Goal: Task Accomplishment & Management: Manage account settings

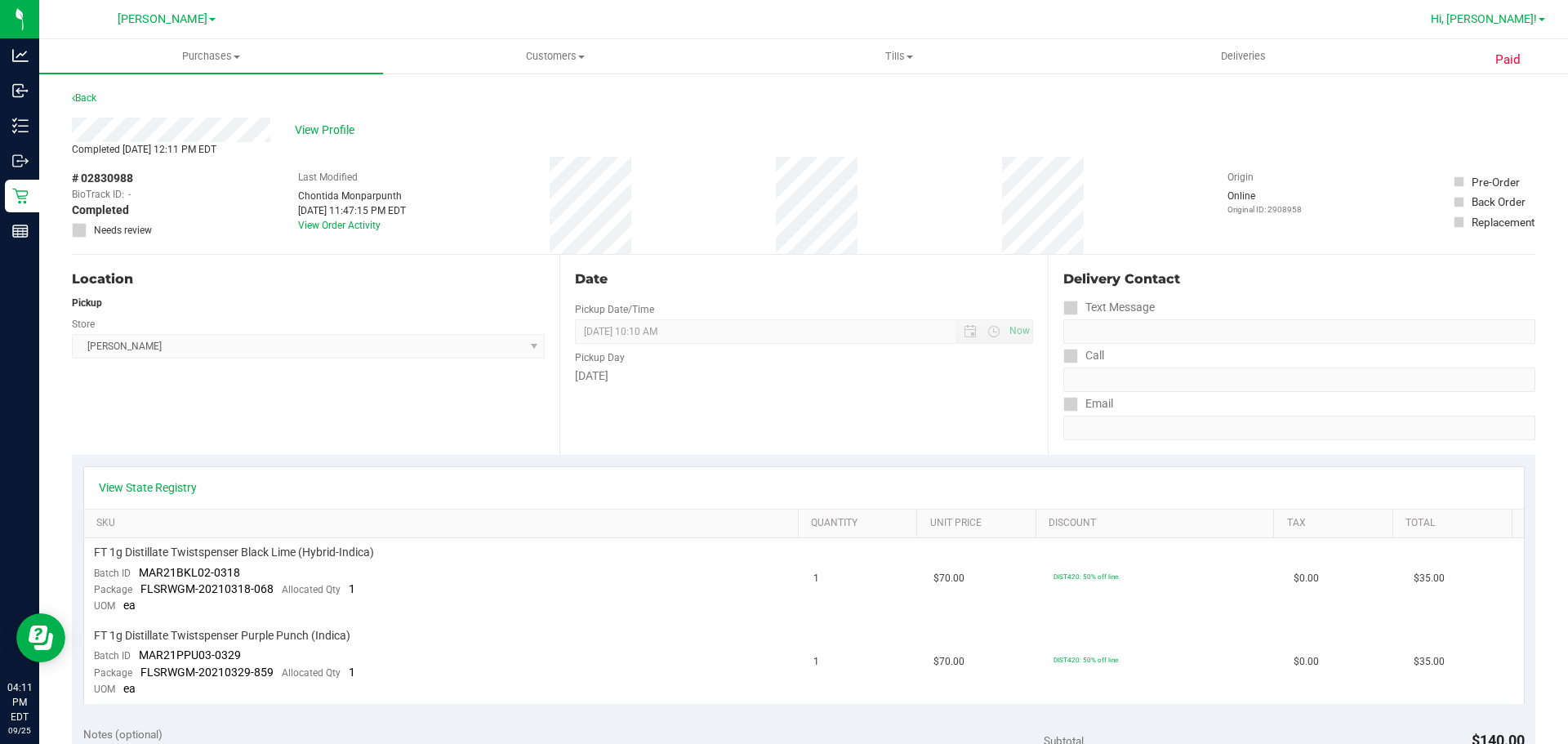
click at [1526, 12] on span "Hi, [PERSON_NAME]!" at bounding box center [1484, 18] width 106 height 13
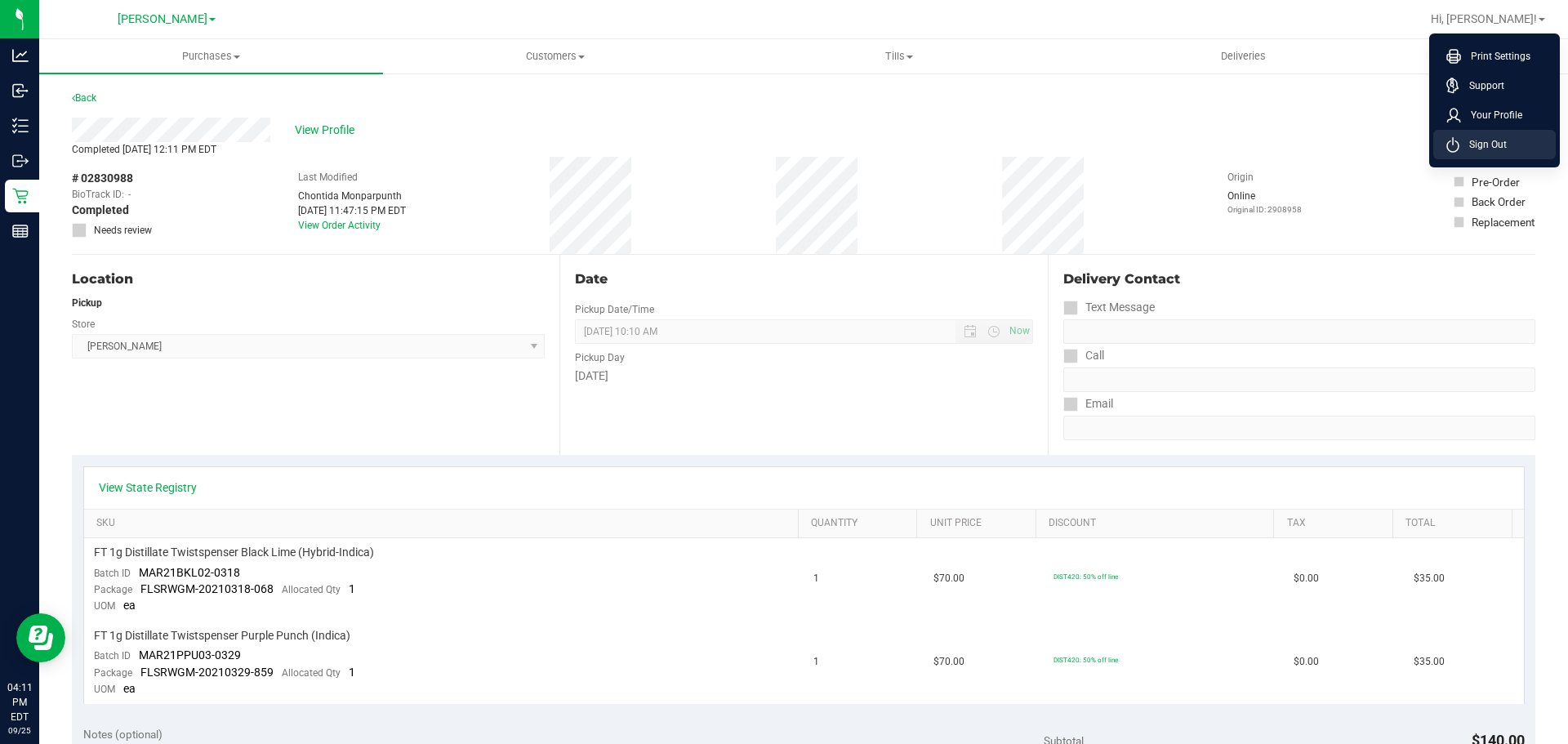
click at [1495, 146] on span "Sign Out" at bounding box center [1482, 144] width 47 height 16
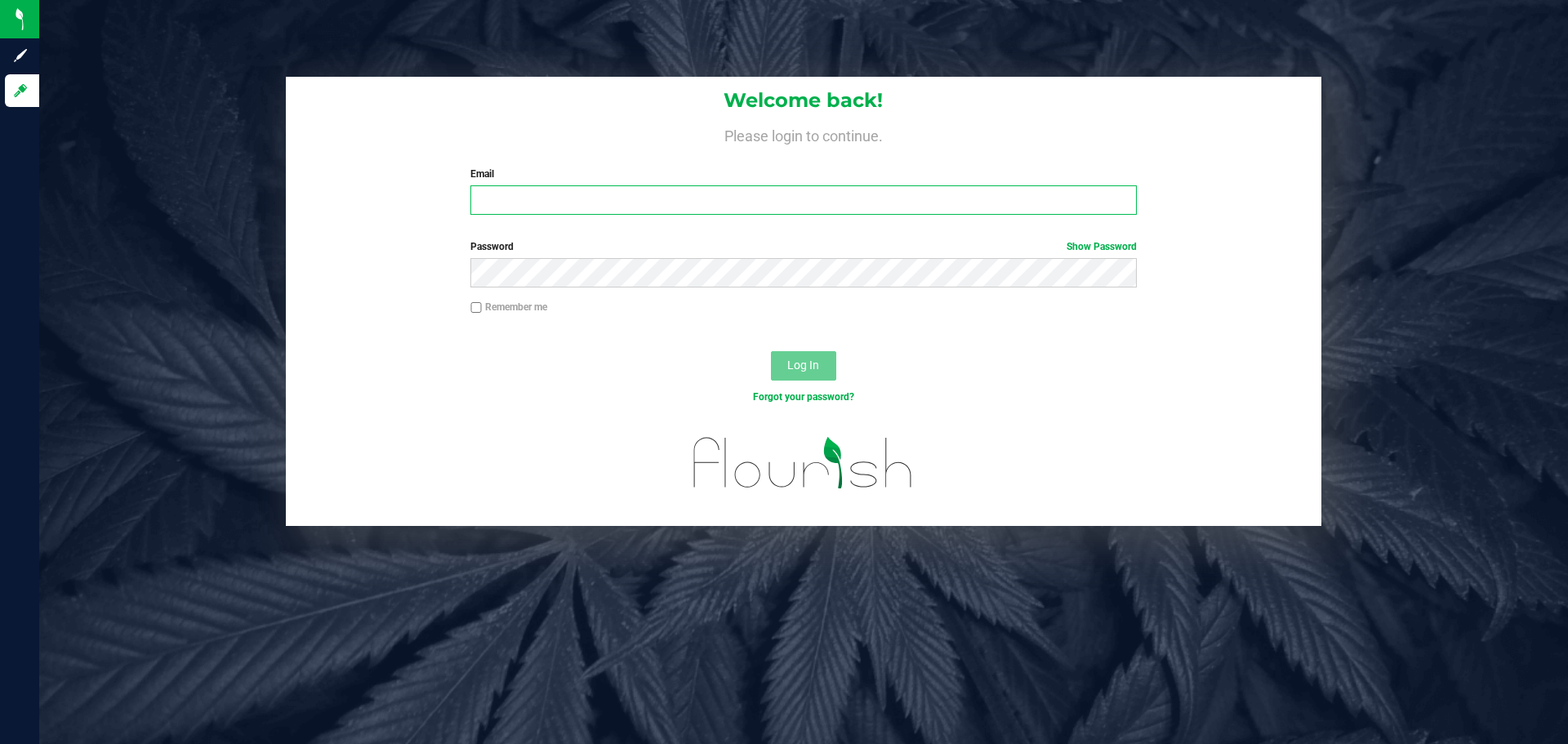
click at [982, 194] on input "Email" at bounding box center [803, 199] width 666 height 29
paste input "[EMAIL_ADDRESS][DOMAIN_NAME]"
type input "[EMAIL_ADDRESS][DOMAIN_NAME]"
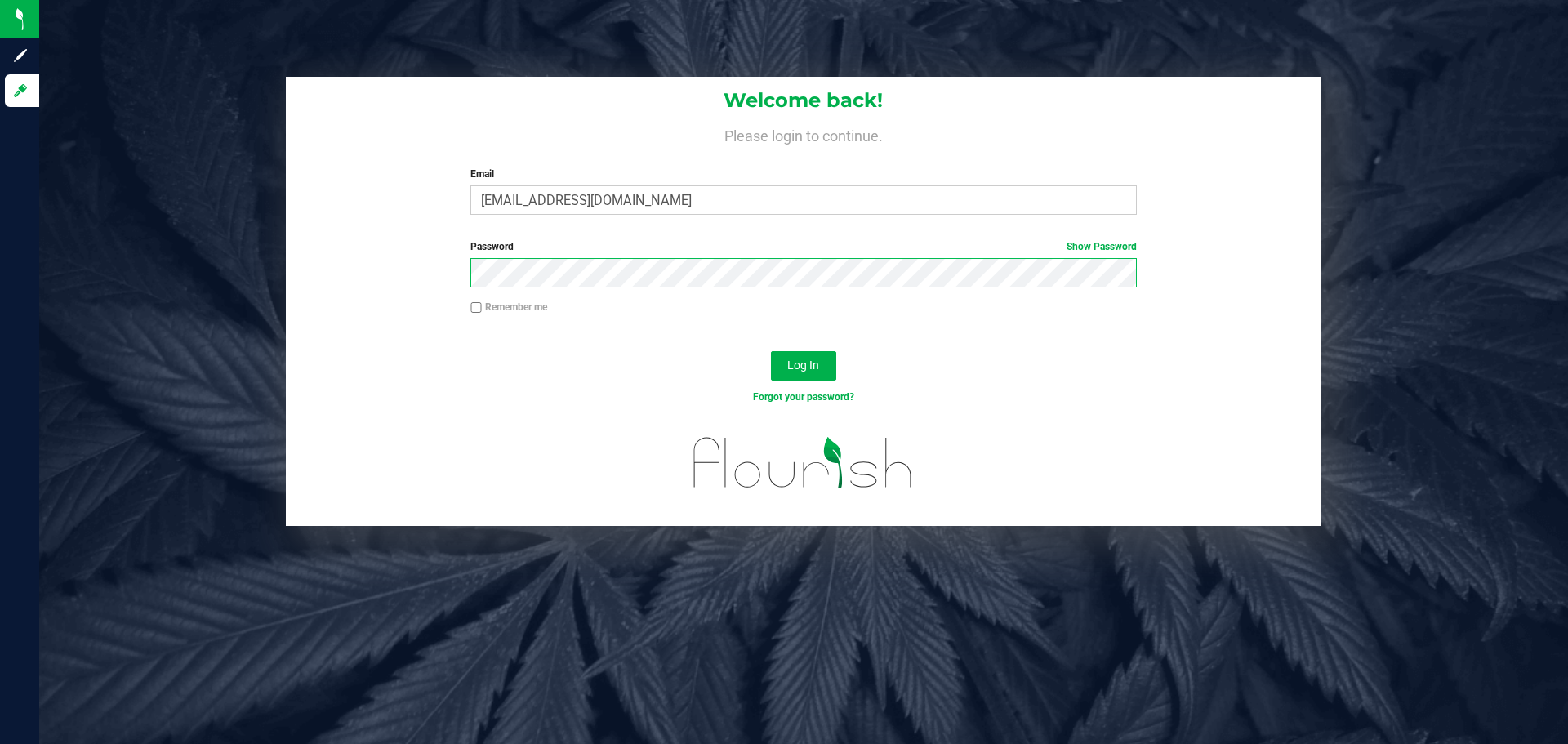
click at [771, 351] on button "Log In" at bounding box center [803, 365] width 65 height 29
